Goal: Task Accomplishment & Management: Manage account settings

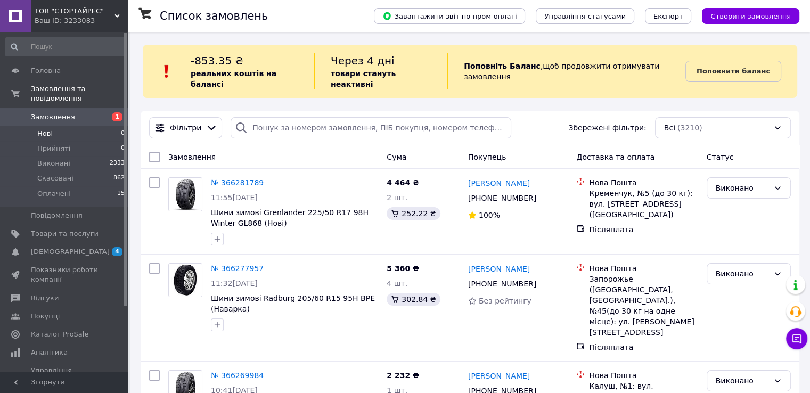
click at [57, 126] on li "Нові 0" at bounding box center [65, 133] width 131 height 15
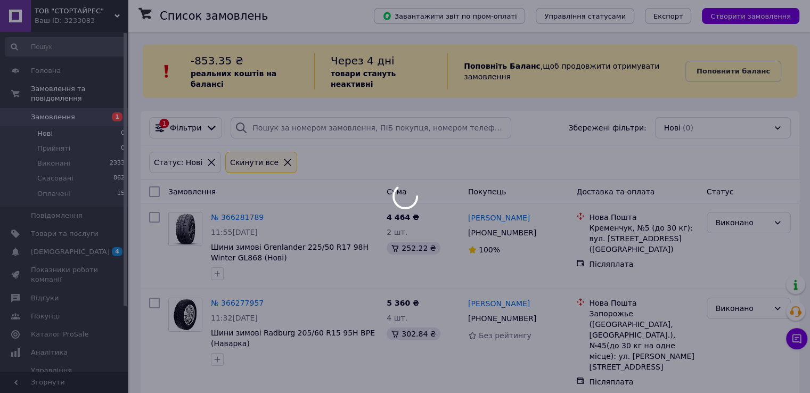
click at [58, 109] on div at bounding box center [405, 196] width 810 height 393
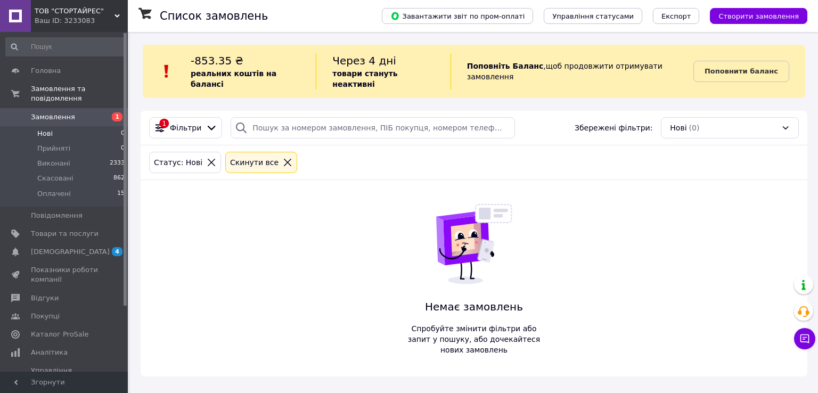
click at [61, 112] on span "Замовлення" at bounding box center [53, 117] width 44 height 10
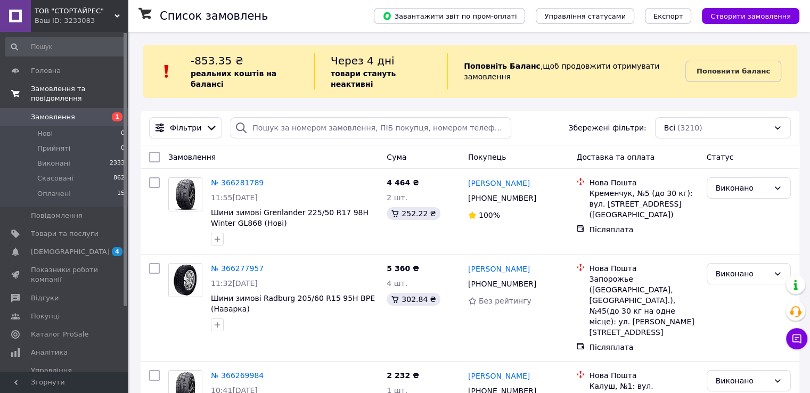
click at [47, 92] on span "Замовлення та повідомлення" at bounding box center [79, 93] width 97 height 19
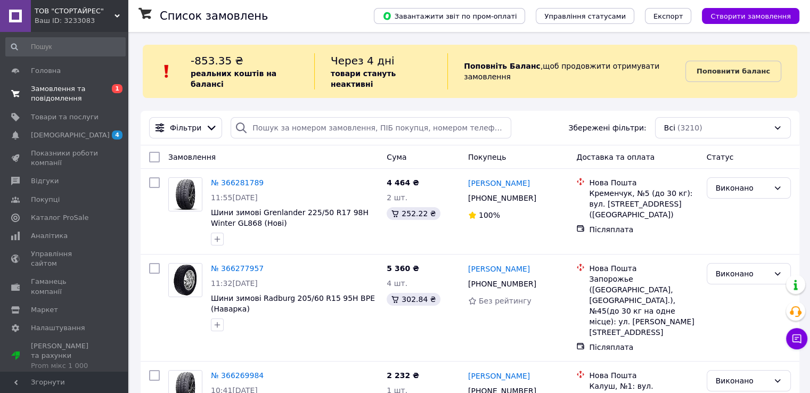
click at [71, 91] on span "Замовлення та повідомлення" at bounding box center [65, 93] width 68 height 19
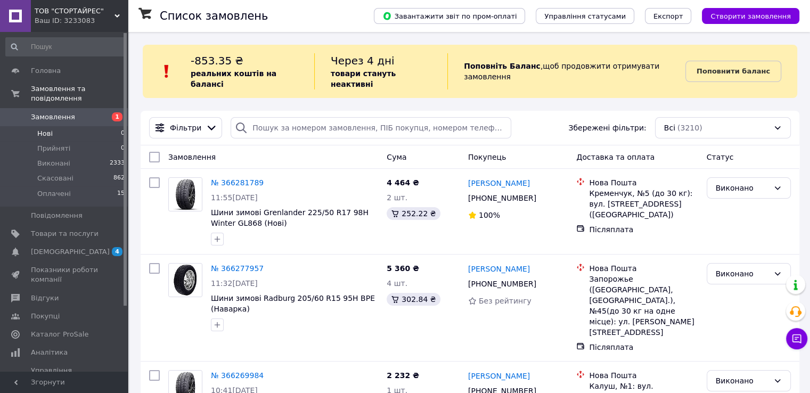
click at [56, 126] on li "Нові 0" at bounding box center [65, 133] width 131 height 15
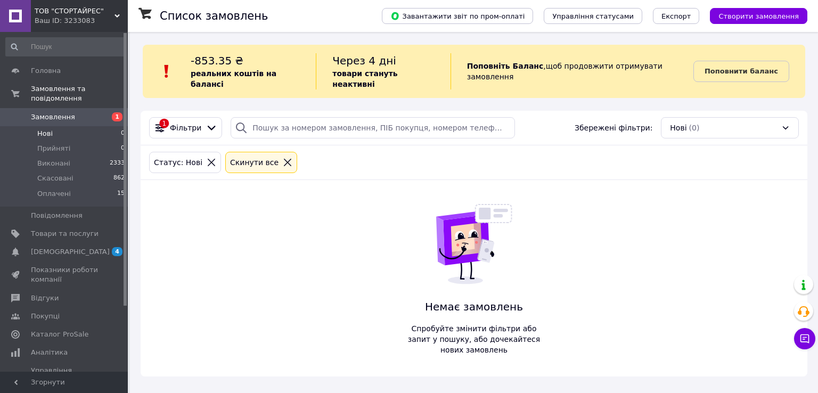
click at [55, 112] on span "Замовлення" at bounding box center [53, 117] width 44 height 10
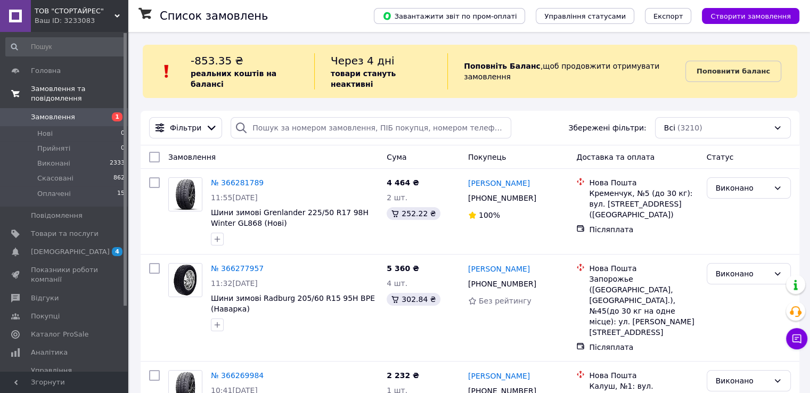
click at [61, 90] on span "Замовлення та повідомлення" at bounding box center [79, 93] width 97 height 19
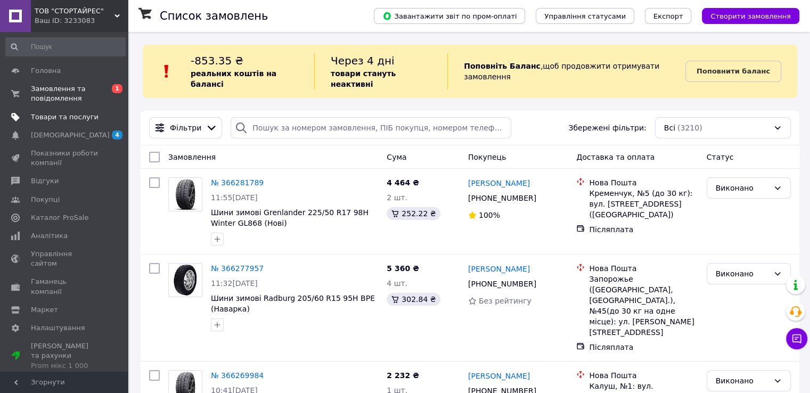
click at [51, 118] on span "Товари та послуги" at bounding box center [65, 117] width 68 height 10
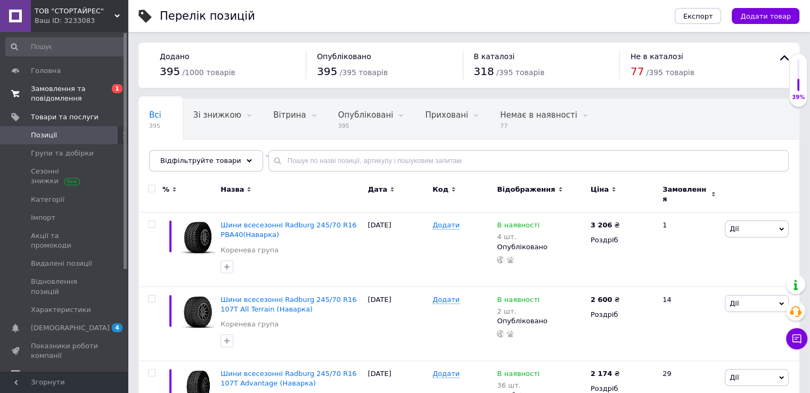
click at [47, 89] on span "Замовлення та повідомлення" at bounding box center [65, 93] width 68 height 19
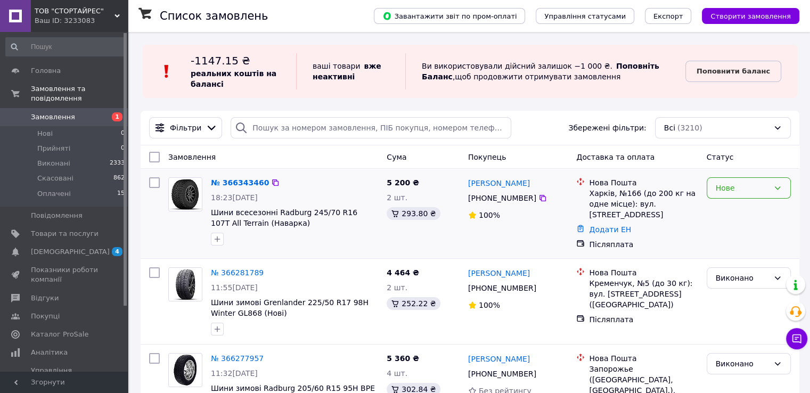
click at [762, 194] on div "Нове" at bounding box center [742, 188] width 53 height 12
click at [735, 231] on li "Виконано" at bounding box center [748, 230] width 83 height 19
click at [775, 186] on icon at bounding box center [777, 188] width 9 height 9
click at [726, 233] on li "Виконано" at bounding box center [748, 230] width 83 height 19
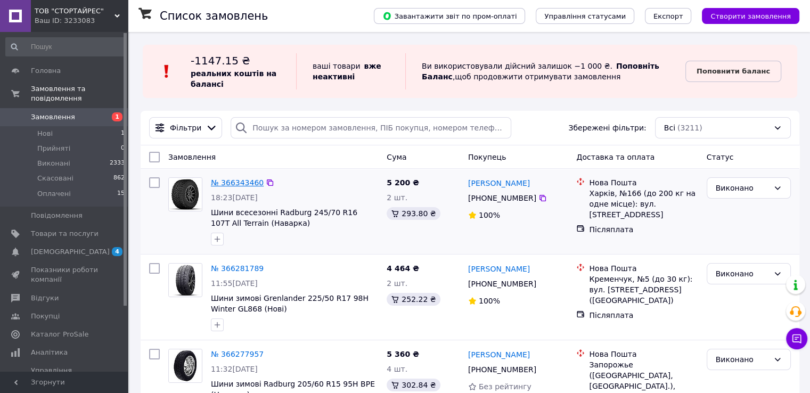
click at [223, 185] on link "№ 366343460" at bounding box center [237, 182] width 53 height 9
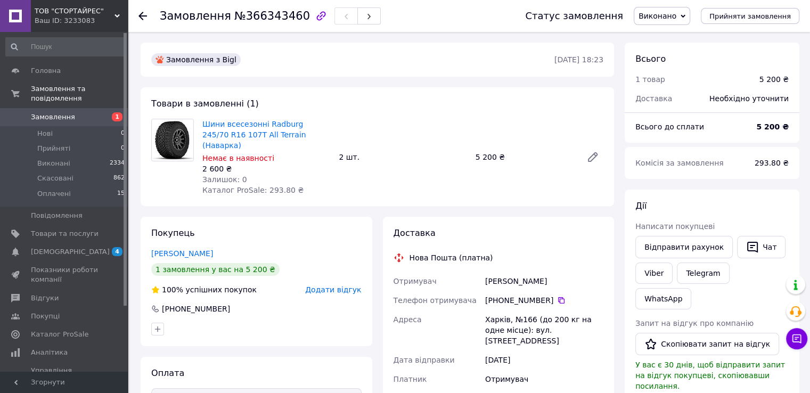
drag, startPoint x: 556, startPoint y: 273, endPoint x: 484, endPoint y: 273, distance: 71.9
click at [484, 273] on div "Гончаренко Костя" at bounding box center [544, 281] width 123 height 19
copy div "Гончаренко Костя"
drag, startPoint x: 548, startPoint y: 291, endPoint x: 484, endPoint y: 290, distance: 63.4
click at [484, 291] on div "[PHONE_NUMBER]" at bounding box center [544, 300] width 123 height 19
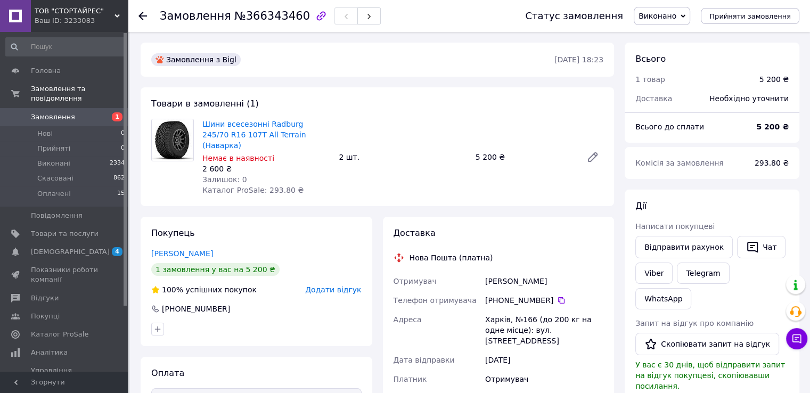
copy div "[PHONE_NUMBER]"
click at [55, 229] on span "Товари та послуги" at bounding box center [65, 234] width 68 height 10
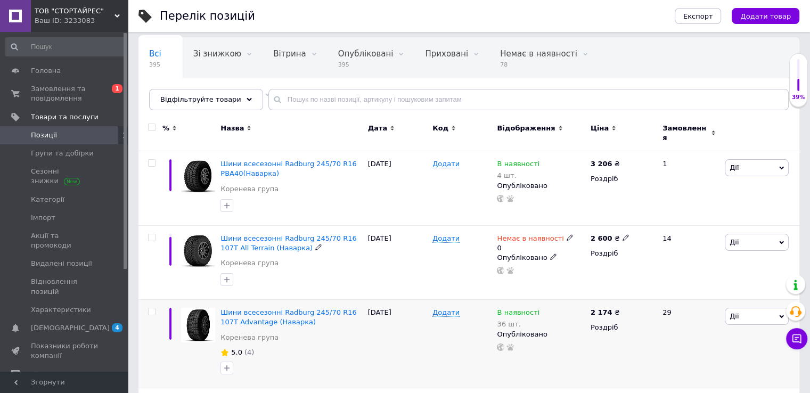
scroll to position [107, 0]
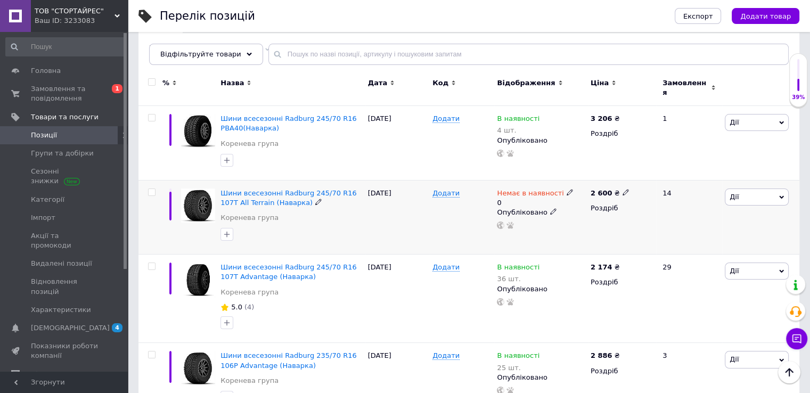
click at [623, 189] on icon at bounding box center [626, 192] width 6 height 6
type input "2"
type input "3100"
click at [722, 216] on span "₴" at bounding box center [684, 222] width 102 height 20
click at [541, 213] on div "Немає в наявності 0 Опубліковано" at bounding box center [541, 209] width 88 height 41
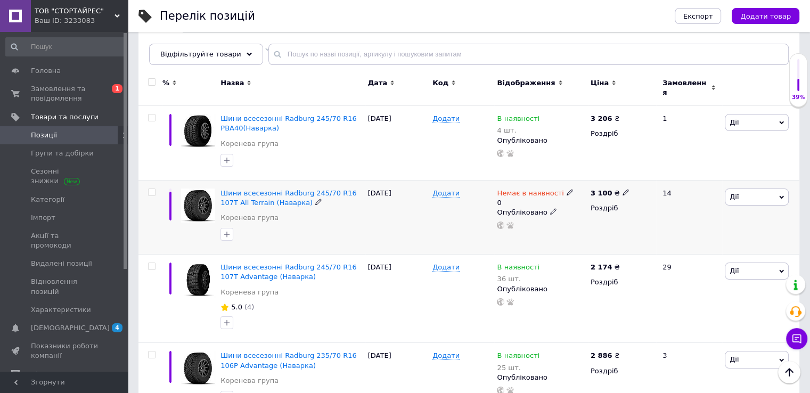
click at [753, 192] on span "Дії" at bounding box center [757, 197] width 64 height 17
click at [385, 225] on div "12.10.2025" at bounding box center [397, 217] width 64 height 75
click at [554, 189] on span "Немає в наявності" at bounding box center [530, 194] width 67 height 11
drag, startPoint x: 582, startPoint y: 199, endPoint x: 601, endPoint y: 197, distance: 19.3
click at [582, 199] on li "В наявності" at bounding box center [625, 206] width 101 height 15
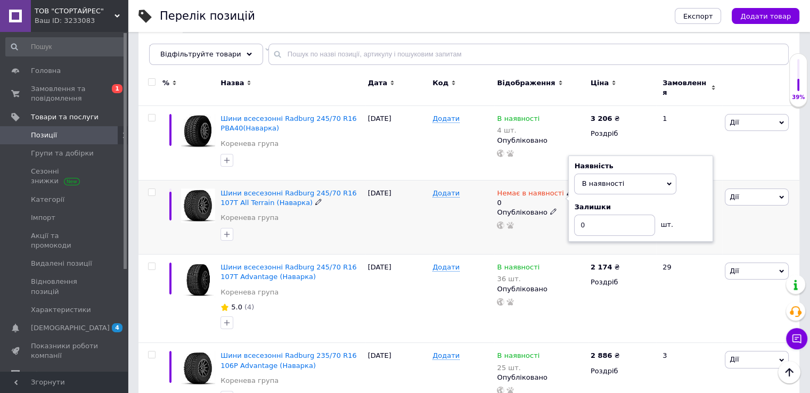
click at [669, 183] on icon at bounding box center [669, 184] width 5 height 3
click at [599, 201] on li "Немає в наявності" at bounding box center [625, 206] width 101 height 15
click at [668, 182] on icon at bounding box center [669, 184] width 5 height 5
click at [430, 201] on div "Додати" at bounding box center [462, 217] width 64 height 75
click at [567, 189] on icon at bounding box center [570, 192] width 6 height 6
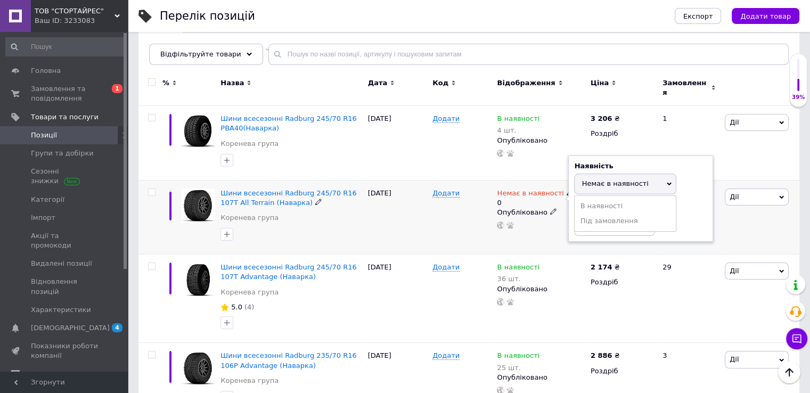
click at [664, 176] on span "Немає в наявності" at bounding box center [625, 184] width 102 height 20
click at [659, 180] on span "Немає в наявності" at bounding box center [625, 184] width 102 height 20
click at [603, 199] on li "В наявності" at bounding box center [625, 206] width 101 height 15
drag, startPoint x: 442, startPoint y: 207, endPoint x: 507, endPoint y: 205, distance: 65.0
click at [441, 207] on div "Додати" at bounding box center [462, 217] width 64 height 75
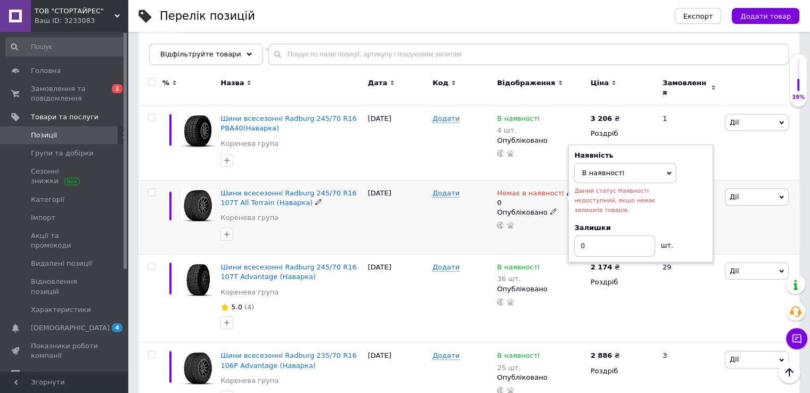
click at [522, 208] on div "Опубліковано" at bounding box center [541, 213] width 88 height 10
click at [667, 169] on span "В наявності" at bounding box center [625, 173] width 102 height 20
click at [366, 221] on div "12.10.2025" at bounding box center [397, 217] width 64 height 75
drag, startPoint x: 60, startPoint y: 120, endPoint x: 90, endPoint y: 127, distance: 31.3
click at [60, 119] on span "Товари та послуги" at bounding box center [65, 117] width 68 height 10
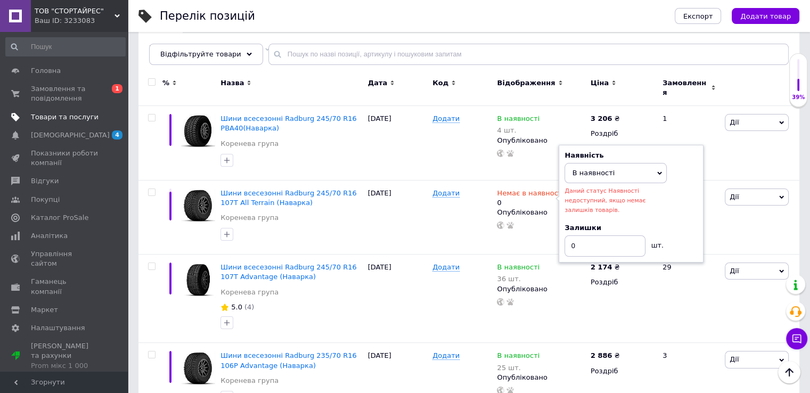
click at [67, 119] on span "Товари та послуги" at bounding box center [65, 117] width 68 height 10
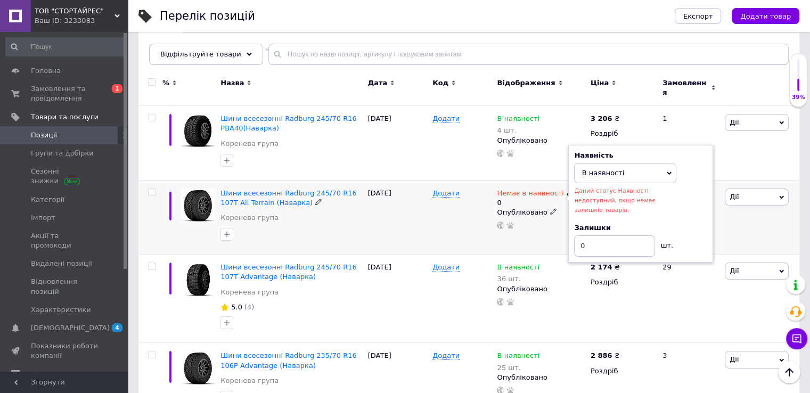
click at [663, 169] on span "В наявності" at bounding box center [625, 173] width 102 height 20
click at [431, 238] on div "Додати" at bounding box center [462, 217] width 64 height 75
click at [599, 235] on input "0" at bounding box center [614, 245] width 81 height 21
type input "50"
click at [458, 244] on div "Додати" at bounding box center [462, 217] width 64 height 75
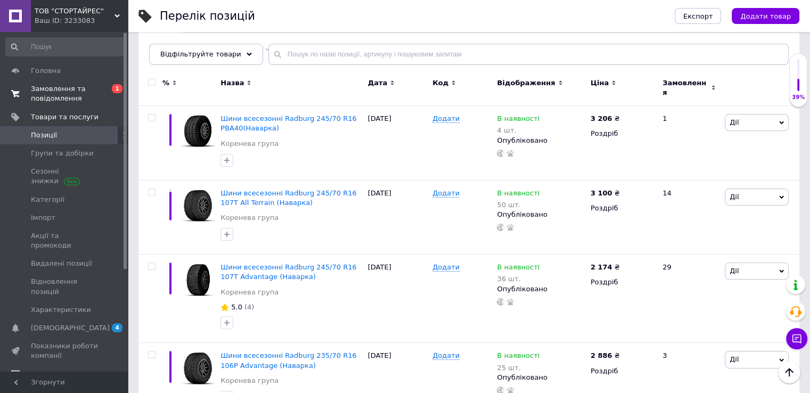
click at [72, 86] on span "Замовлення та повідомлення" at bounding box center [65, 93] width 68 height 19
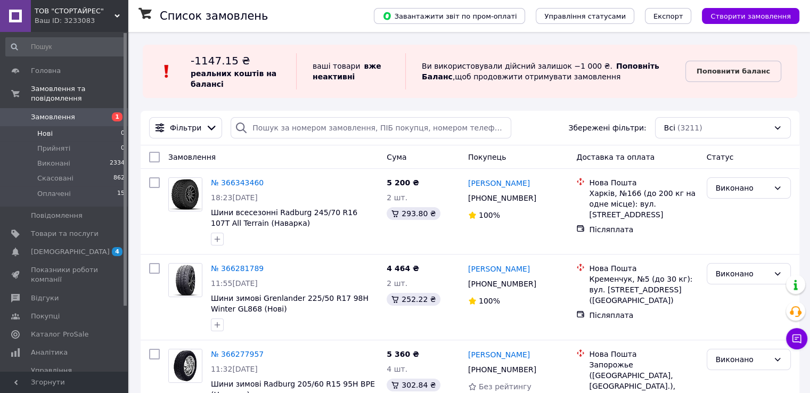
click at [55, 126] on li "Нові 0" at bounding box center [65, 133] width 131 height 15
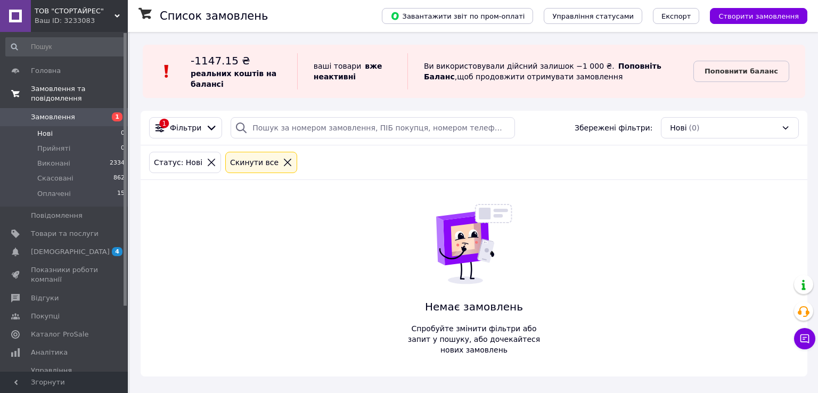
click at [54, 86] on span "Замовлення та повідомлення" at bounding box center [79, 93] width 97 height 19
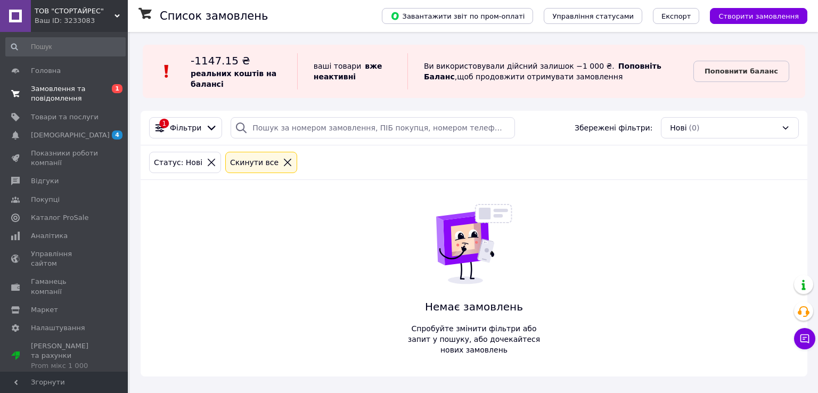
click at [47, 92] on span "Замовлення та повідомлення" at bounding box center [65, 93] width 68 height 19
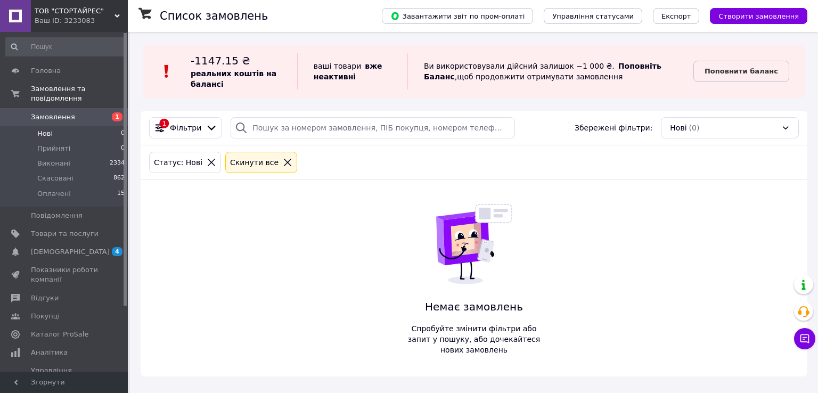
click at [48, 112] on span "Замовлення" at bounding box center [53, 117] width 44 height 10
